Goal: Task Accomplishment & Management: Manage account settings

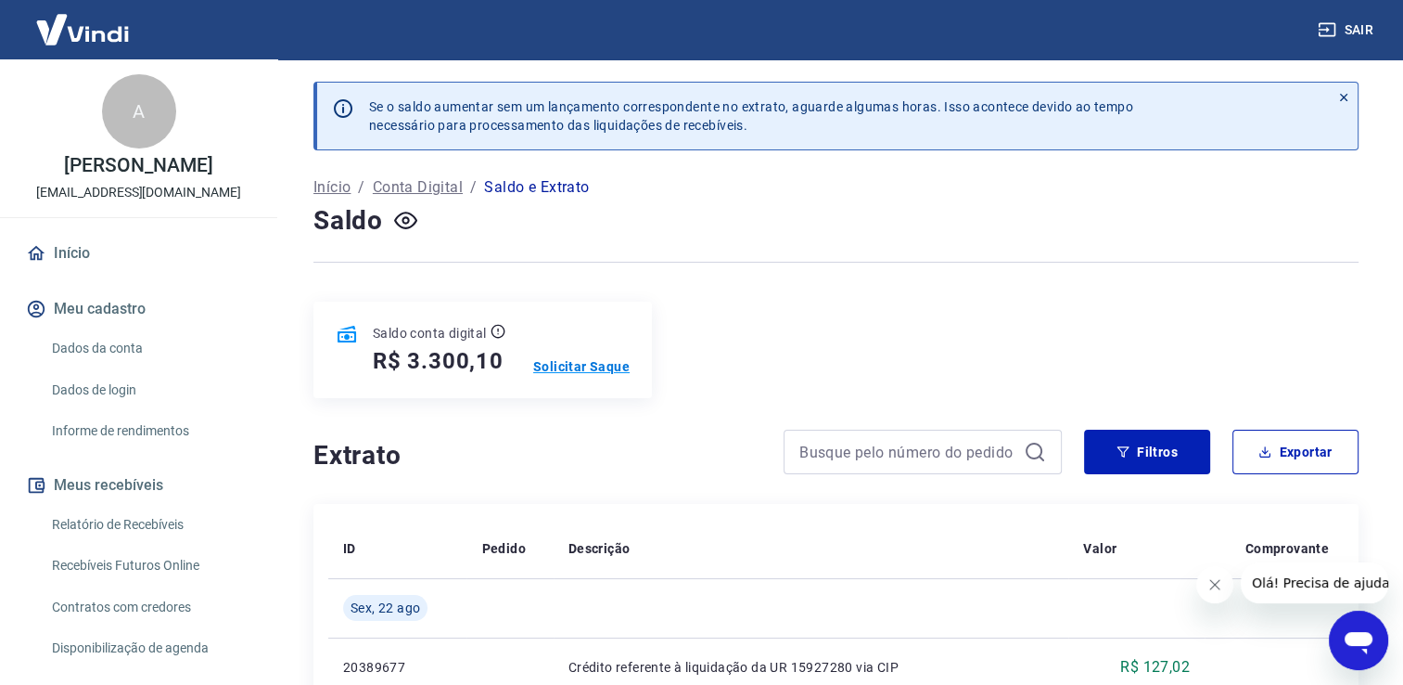
click at [583, 369] on p "Solicitar Saque" at bounding box center [581, 366] width 96 height 19
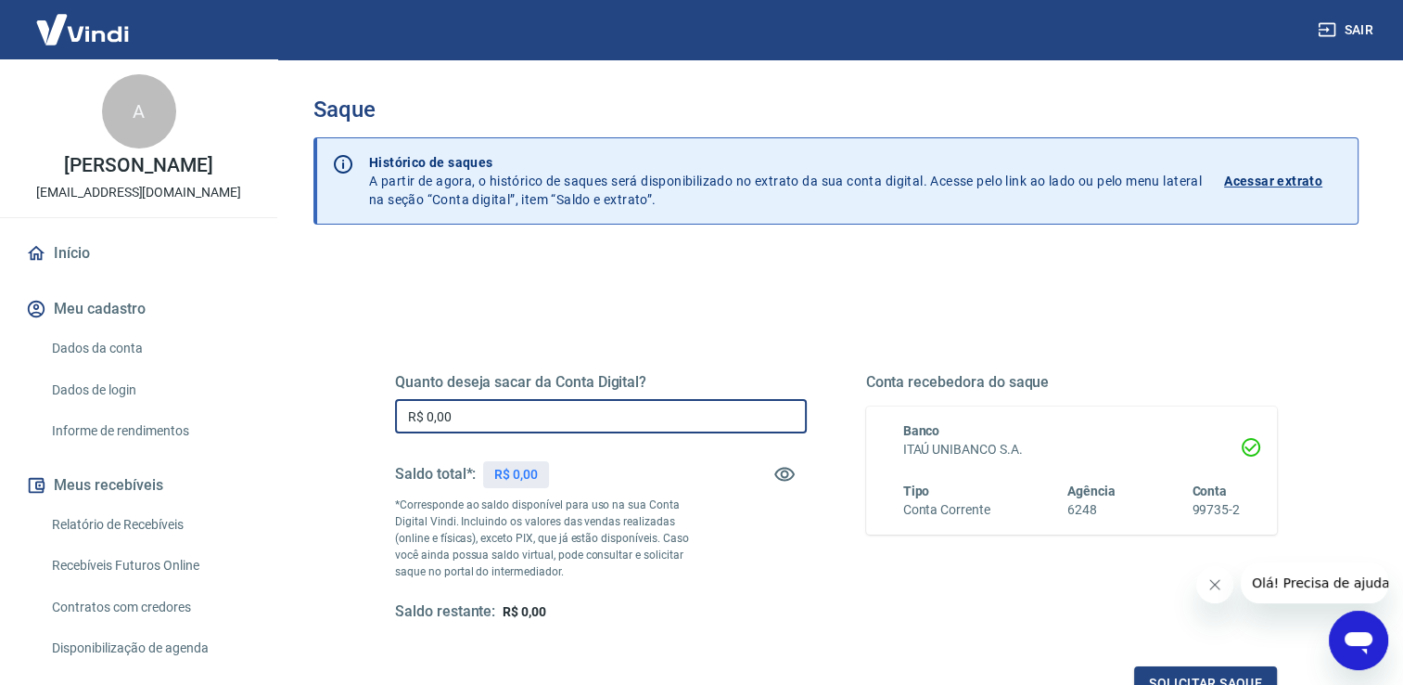
drag, startPoint x: 486, startPoint y: 425, endPoint x: 384, endPoint y: 420, distance: 102.1
click at [384, 420] on div "Quanto deseja sacar da Conta Digital? R$ 0,00 ​ Saldo total*: R$ 0,00 *Correspo…" at bounding box center [836, 506] width 927 height 431
type input "R$ 3.300,00"
drag, startPoint x: 830, startPoint y: 326, endPoint x: 826, endPoint y: 317, distance: 10.4
click at [828, 326] on div "Quanto deseja sacar da Conta Digital? R$ 3.300,00 ​ Saldo total*: R$ 3.300,10 *…" at bounding box center [836, 506] width 927 height 431
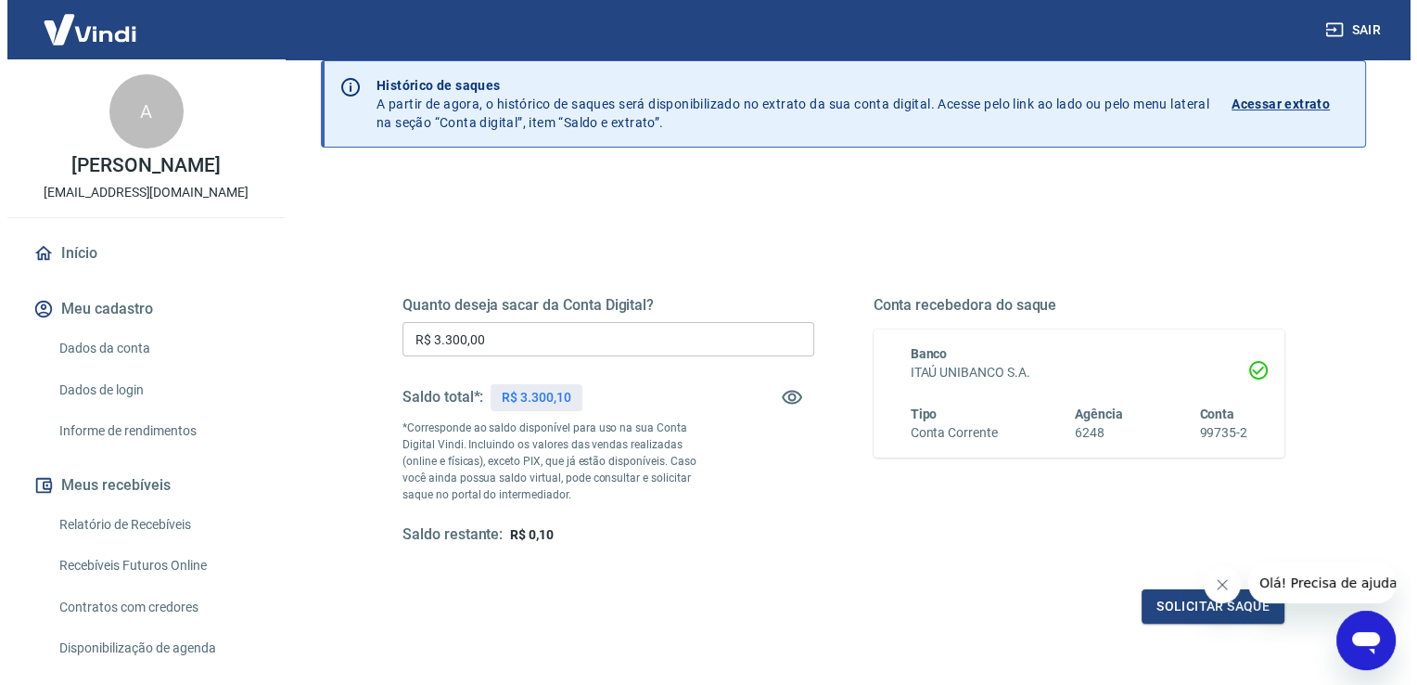
scroll to position [186, 0]
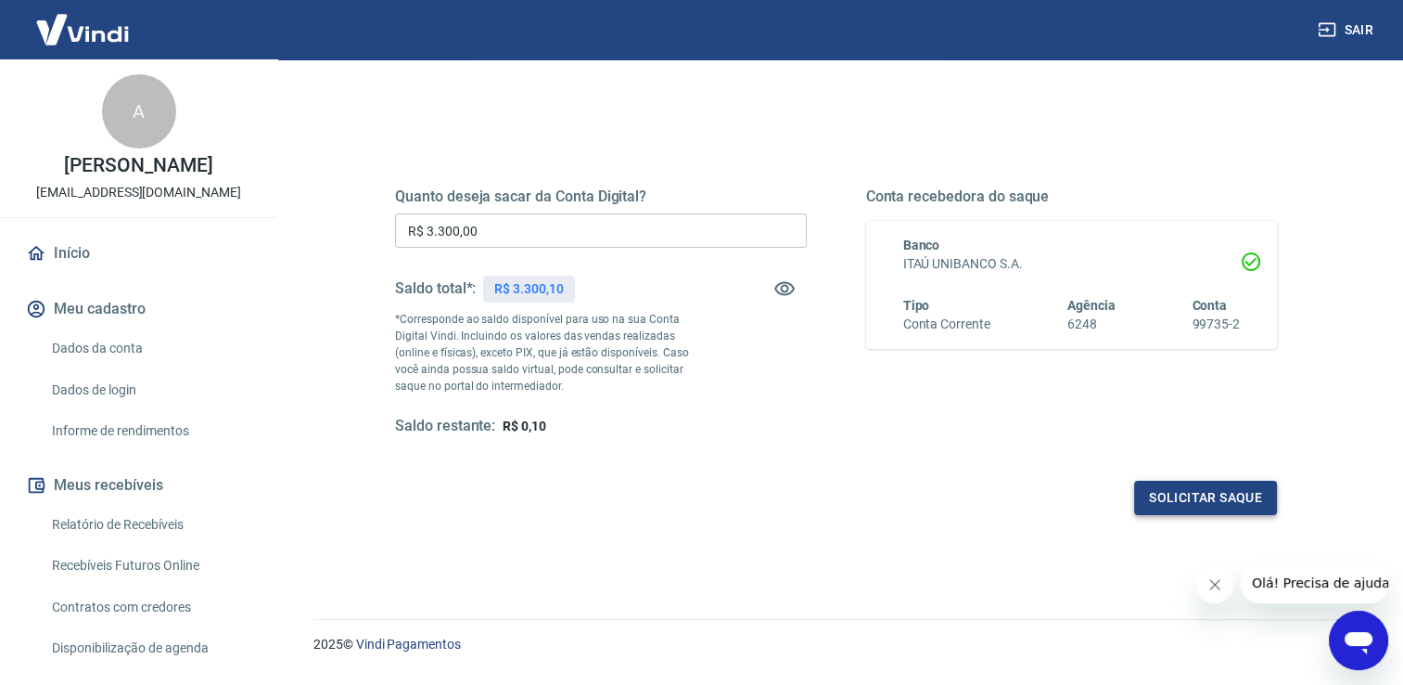
click at [1215, 492] on button "Solicitar saque" at bounding box center [1205, 497] width 143 height 34
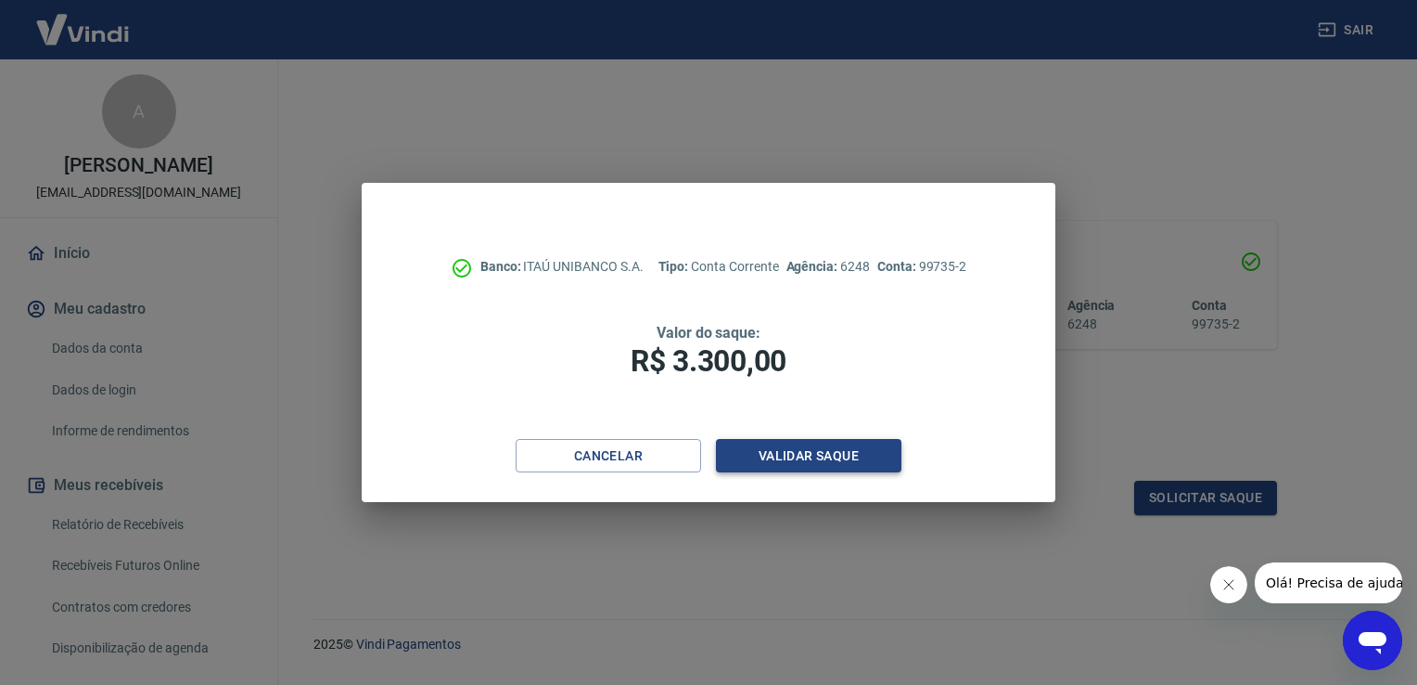
click at [787, 454] on button "Validar saque" at bounding box center [809, 456] width 186 height 34
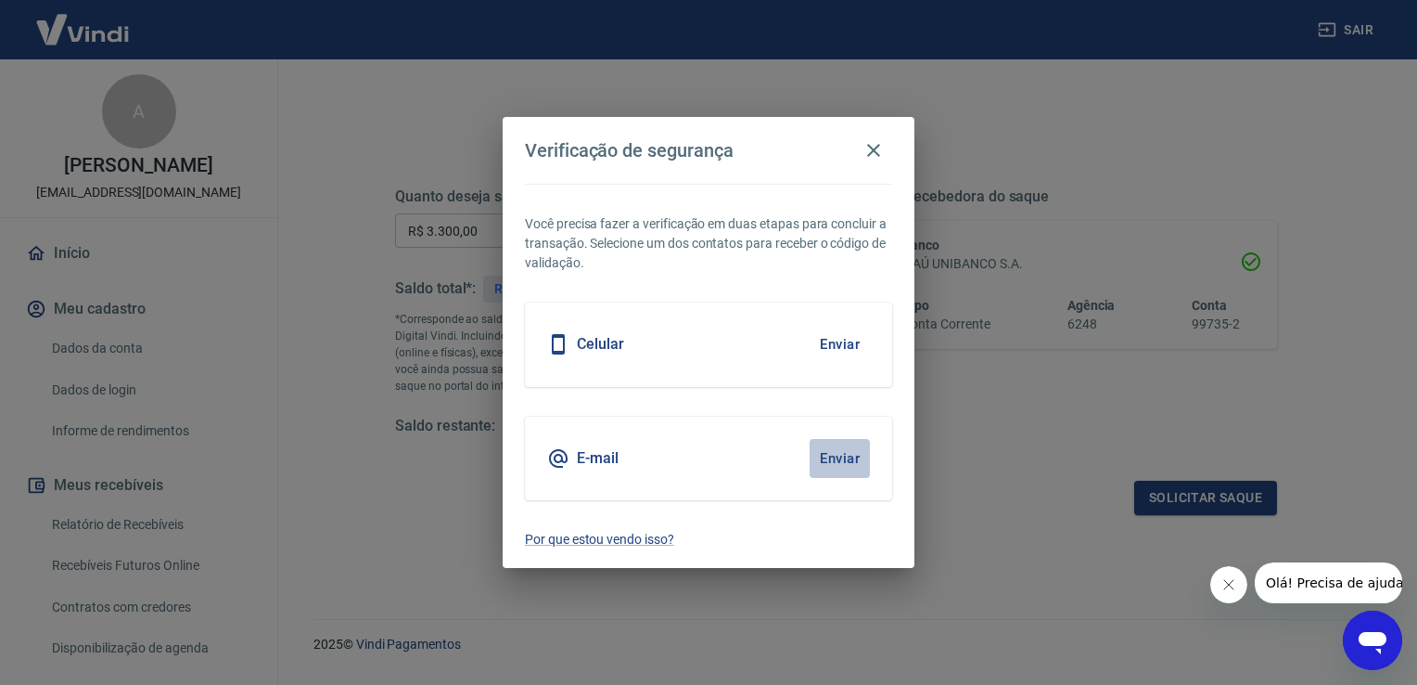
click at [850, 456] on button "Enviar" at bounding box center [840, 458] width 60 height 39
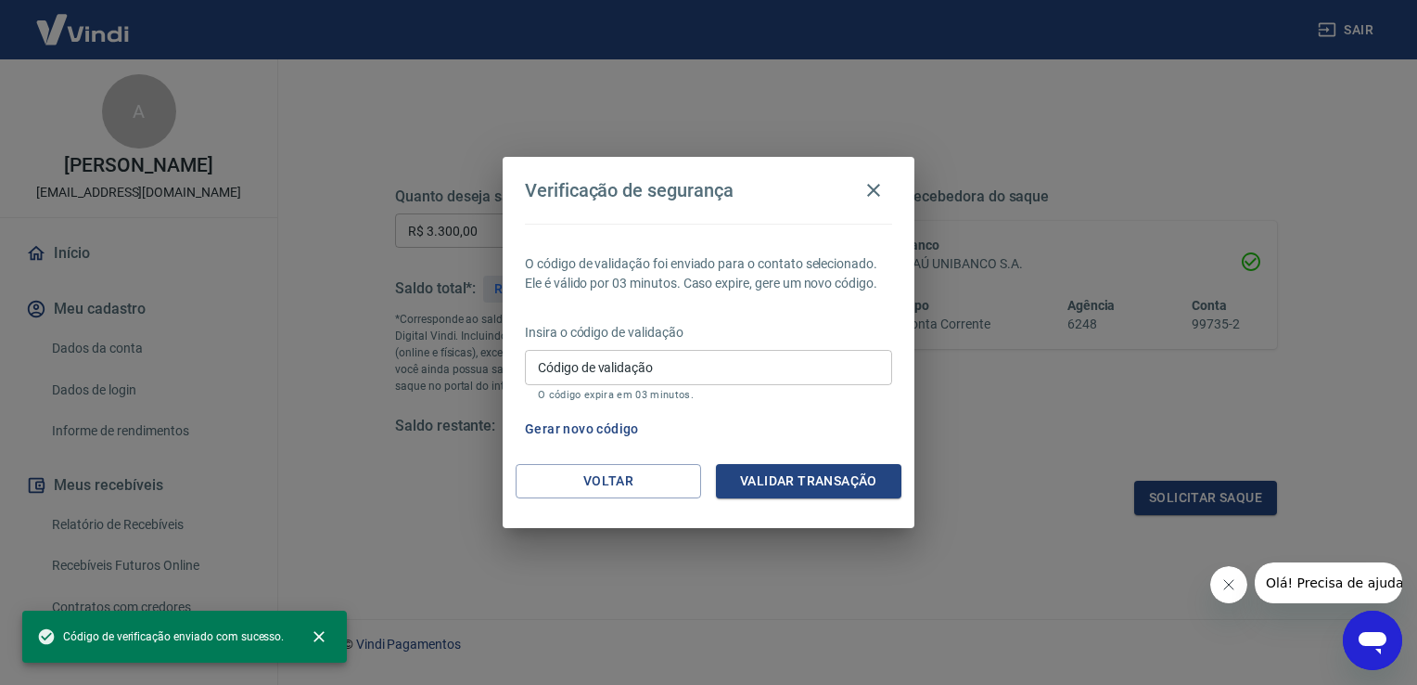
click at [643, 369] on input "Código de validação" at bounding box center [708, 367] width 367 height 34
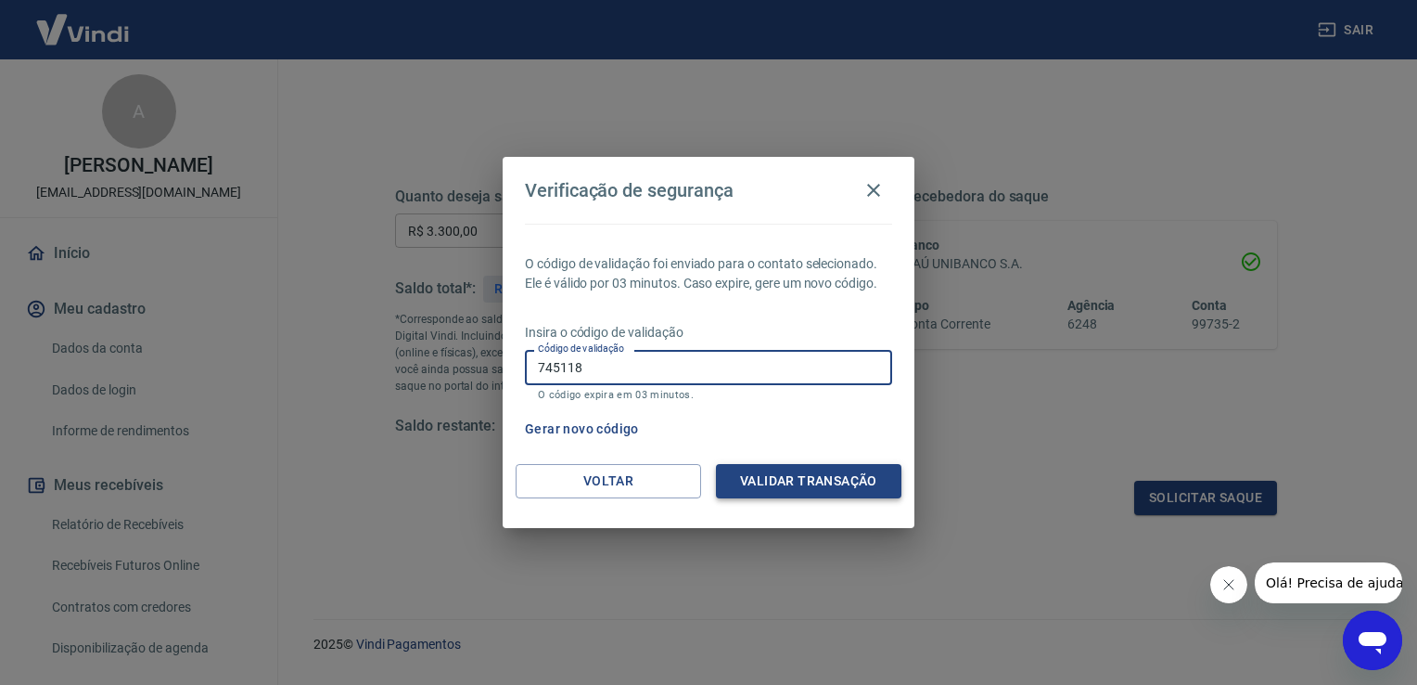
type input "745118"
click at [826, 492] on button "Validar transação" at bounding box center [809, 481] width 186 height 34
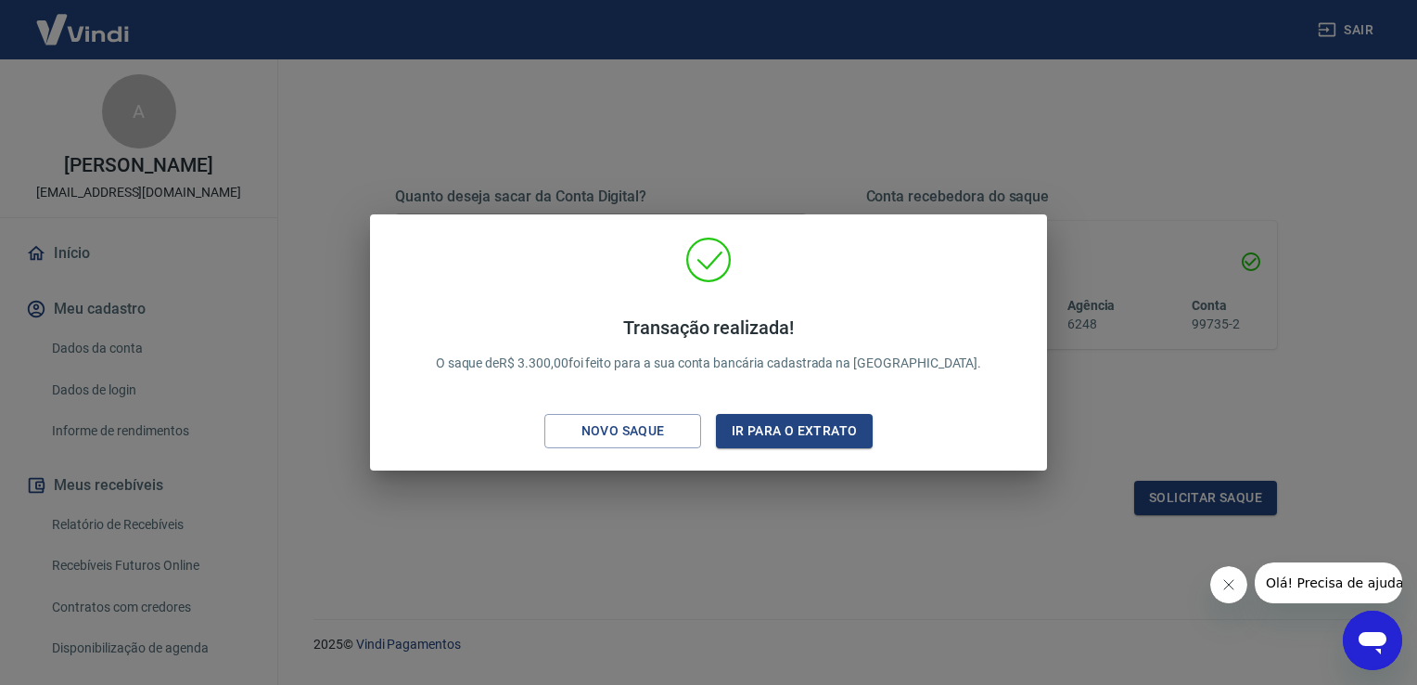
click at [771, 508] on div "Transação realizada! O saque de R$ 3.300,00 foi feito para a sua conta bancária…" at bounding box center [708, 342] width 1417 height 685
